Goal: Obtain resource: Download file/media

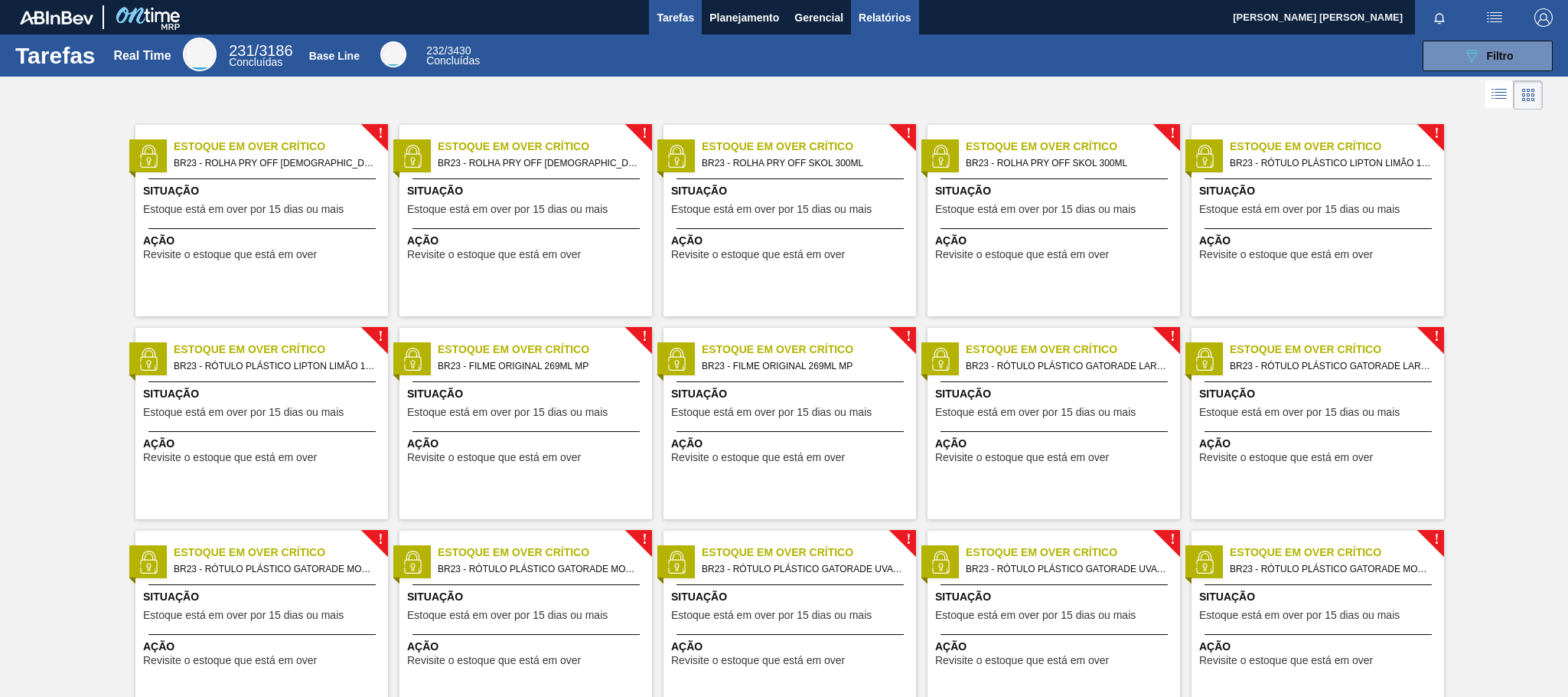
click at [878, 12] on span "Relatórios" at bounding box center [885, 17] width 52 height 19
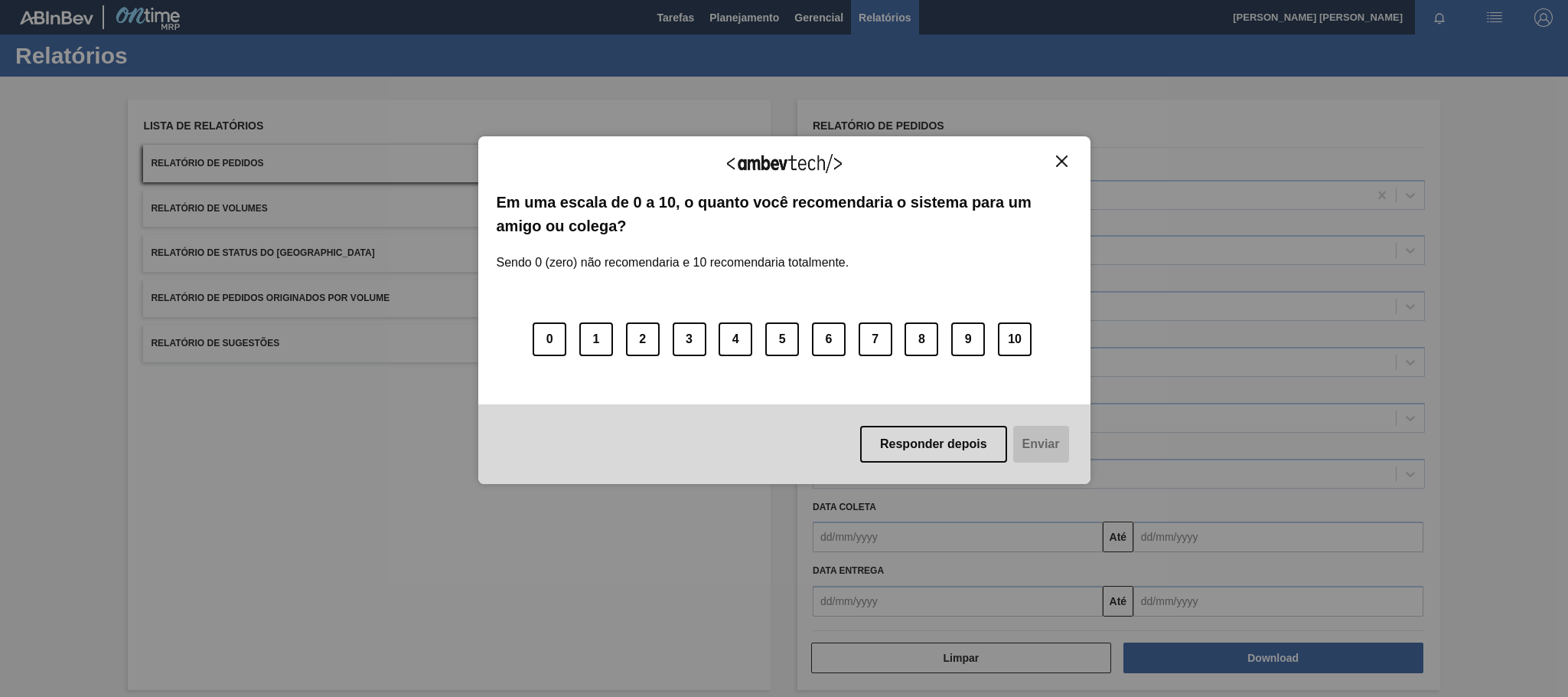
click at [1054, 161] on button "Close" at bounding box center [1061, 161] width 21 height 13
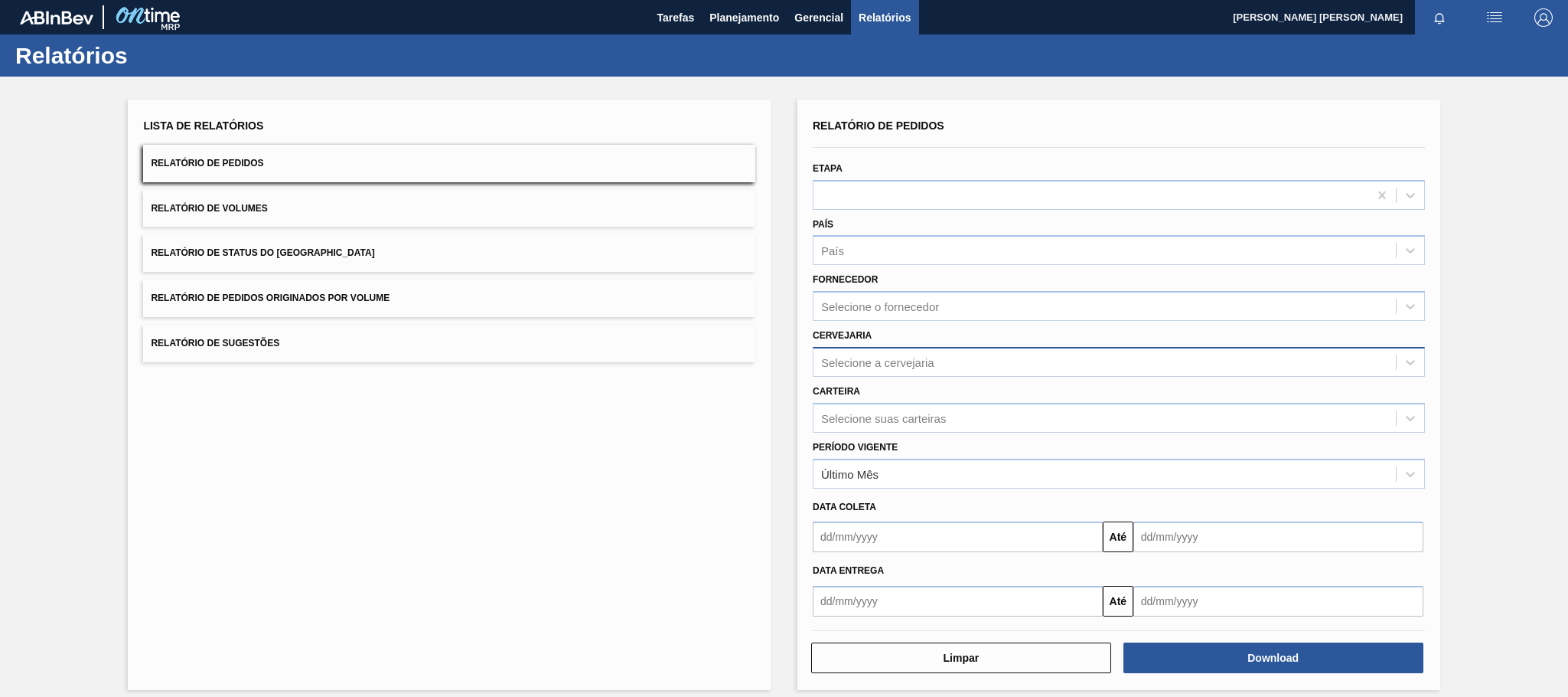
click at [879, 373] on div "Selecione a cervejaria" at bounding box center [1118, 361] width 613 height 30
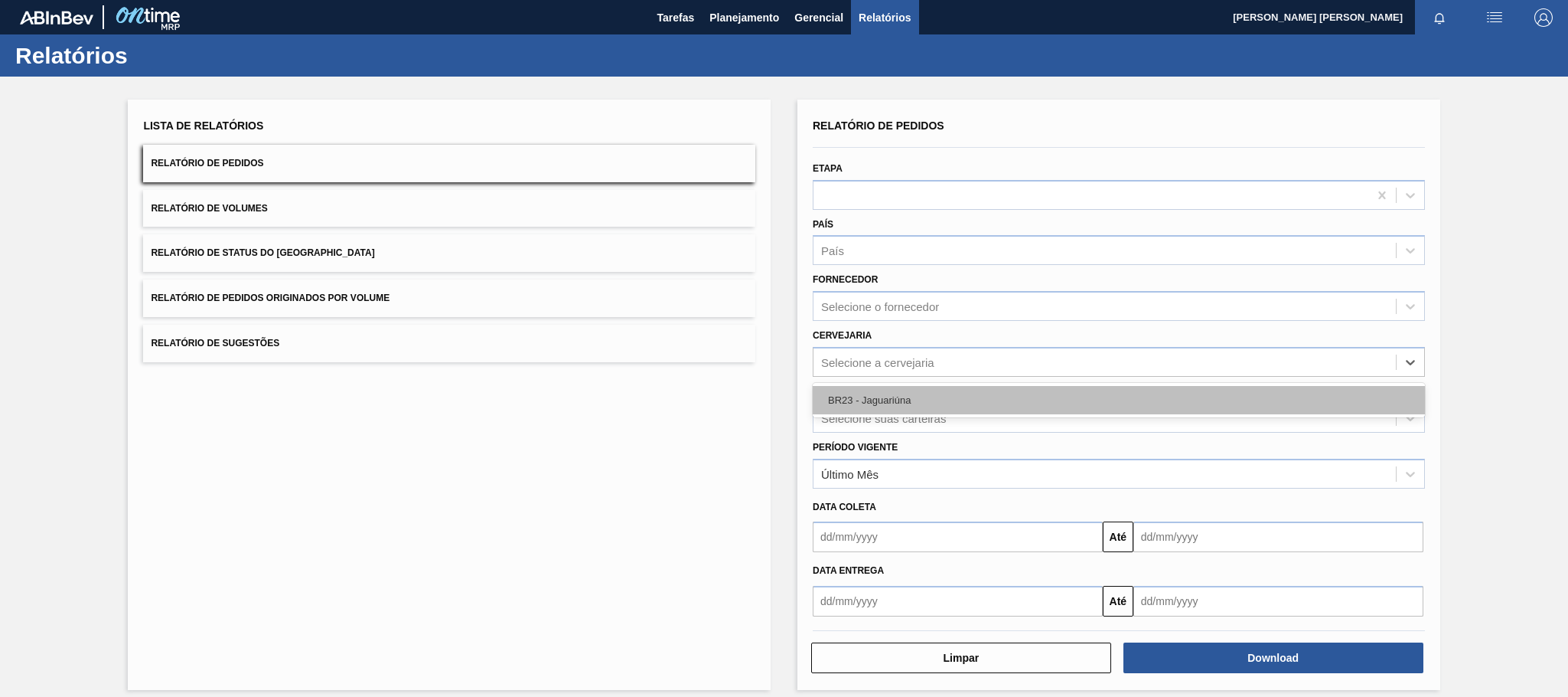
click at [879, 404] on div "BR23 - Jaguariúna" at bounding box center [1118, 400] width 613 height 29
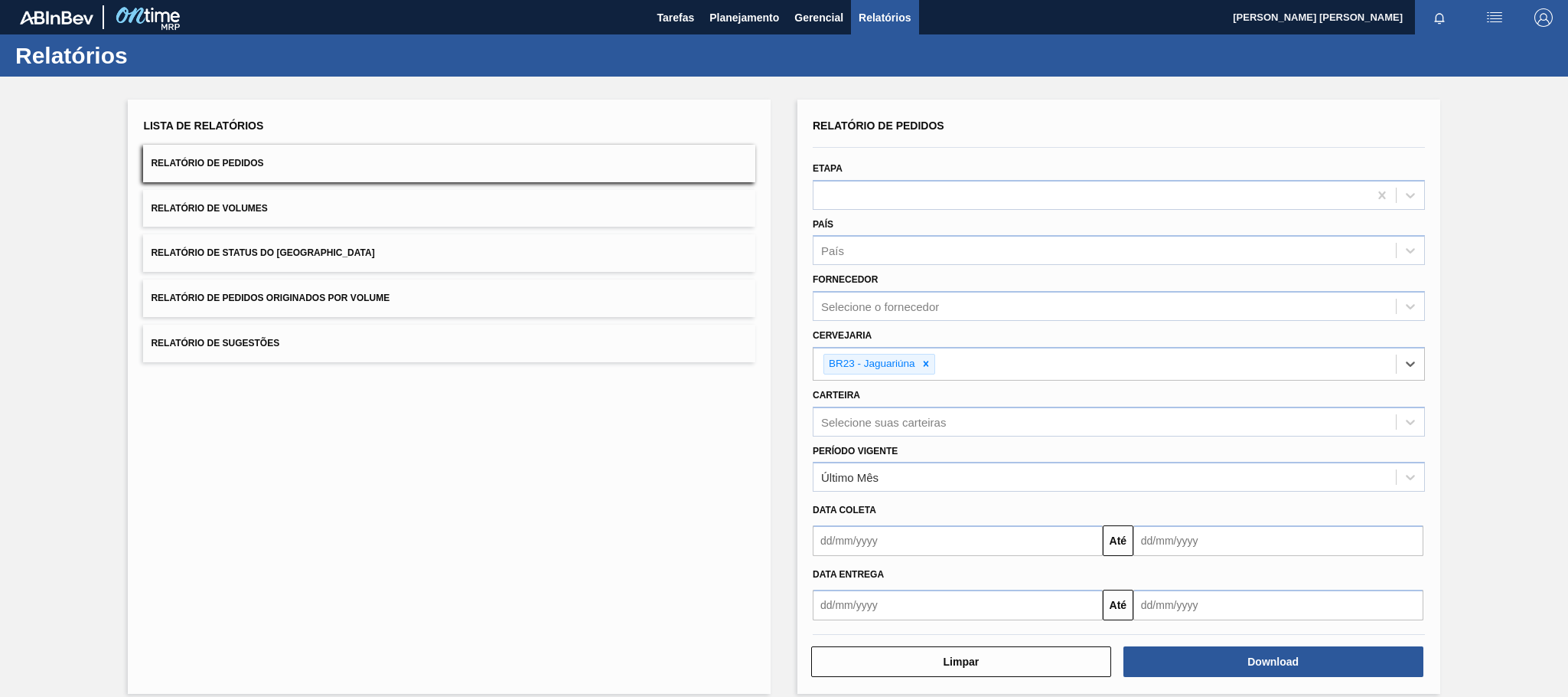
click at [889, 607] on input "text" at bounding box center [957, 605] width 290 height 30
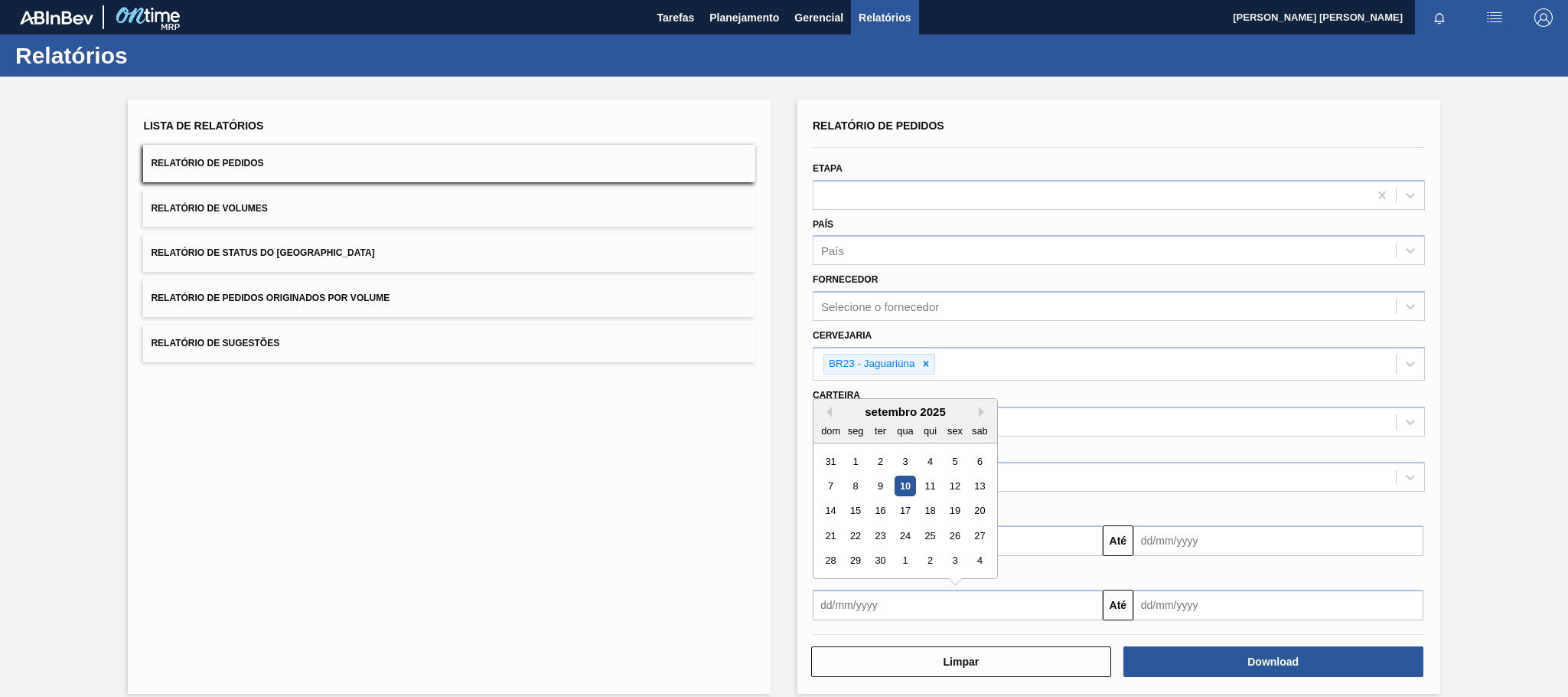
click at [912, 489] on div "10" at bounding box center [904, 486] width 21 height 21
type input "[DATE]"
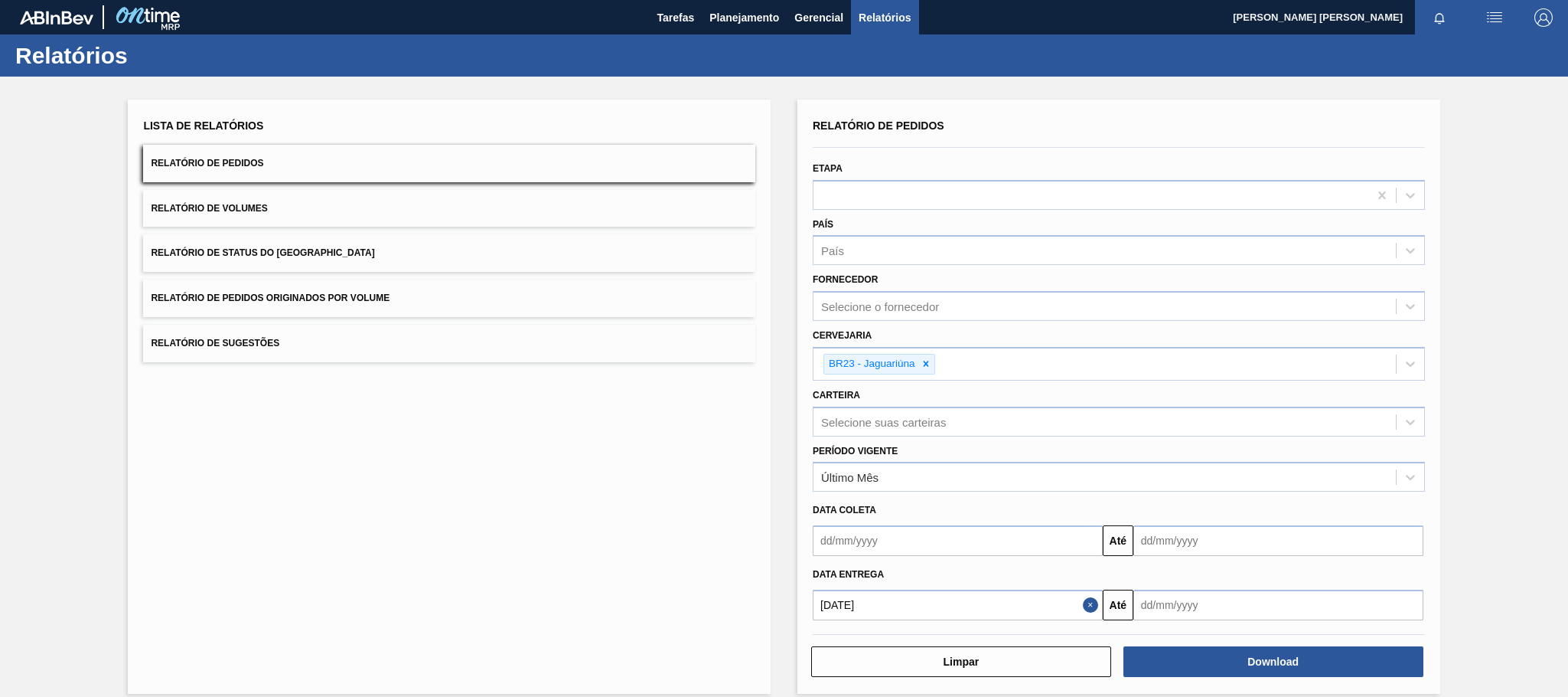
click at [1206, 604] on input "text" at bounding box center [1278, 605] width 290 height 30
click at [1298, 409] on div "setembro 2025" at bounding box center [1225, 411] width 184 height 13
click at [1307, 414] on button "Next Month" at bounding box center [1305, 412] width 11 height 11
click at [1274, 489] on div "10" at bounding box center [1274, 486] width 21 height 21
type input "[DATE]"
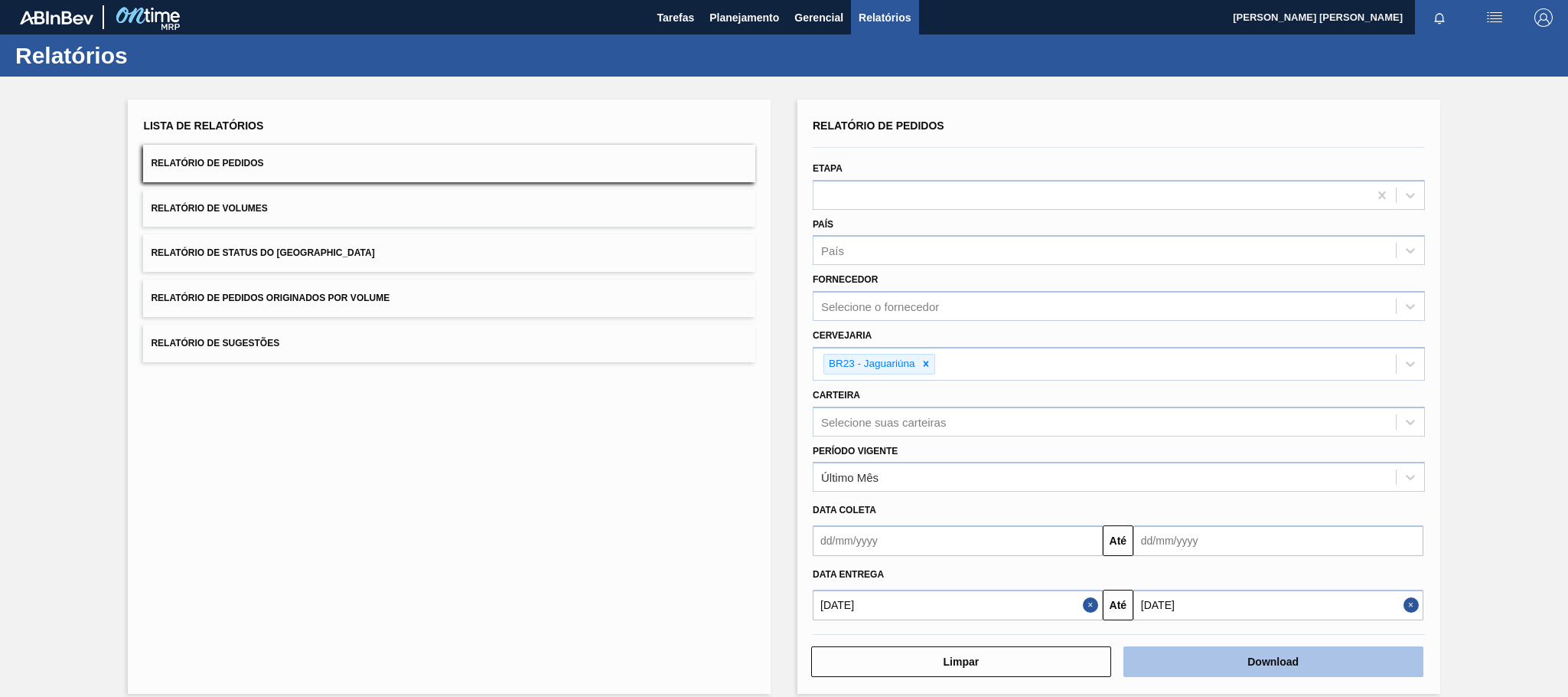
click at [1255, 671] on button "Download" at bounding box center [1272, 661] width 300 height 30
